Goal: Find specific page/section: Find specific page/section

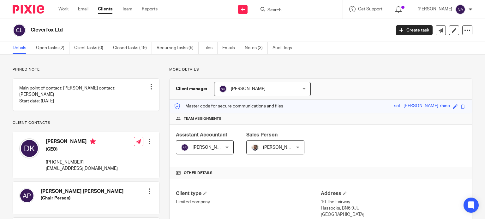
click at [290, 9] on input "Search" at bounding box center [295, 11] width 57 height 6
click at [295, 9] on input "Search" at bounding box center [295, 11] width 57 height 6
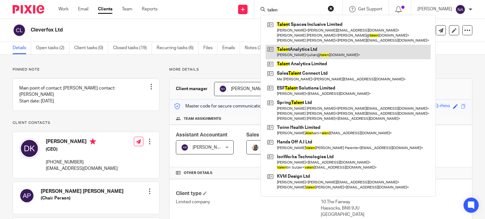
type input "talen"
click at [308, 53] on link at bounding box center [348, 52] width 165 height 15
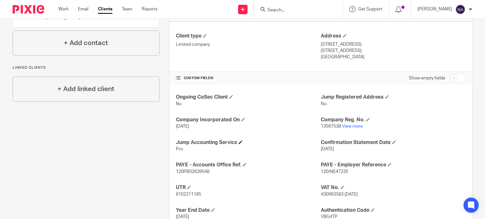
scroll to position [189, 0]
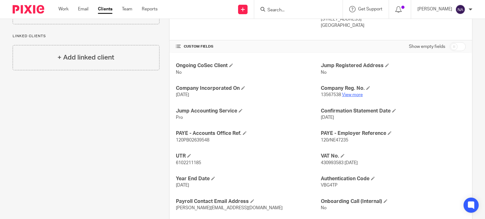
click at [353, 94] on link "View more" at bounding box center [352, 95] width 21 height 4
